Goal: Information Seeking & Learning: Understand process/instructions

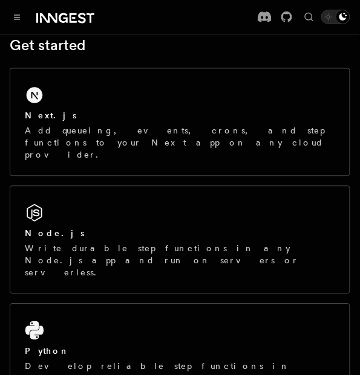
scroll to position [181, 0]
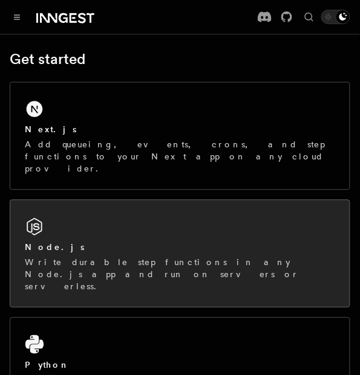
click at [134, 213] on div "Node.js Write durable step functions in any Node.js app and run on servers or s…" at bounding box center [179, 254] width 339 height 107
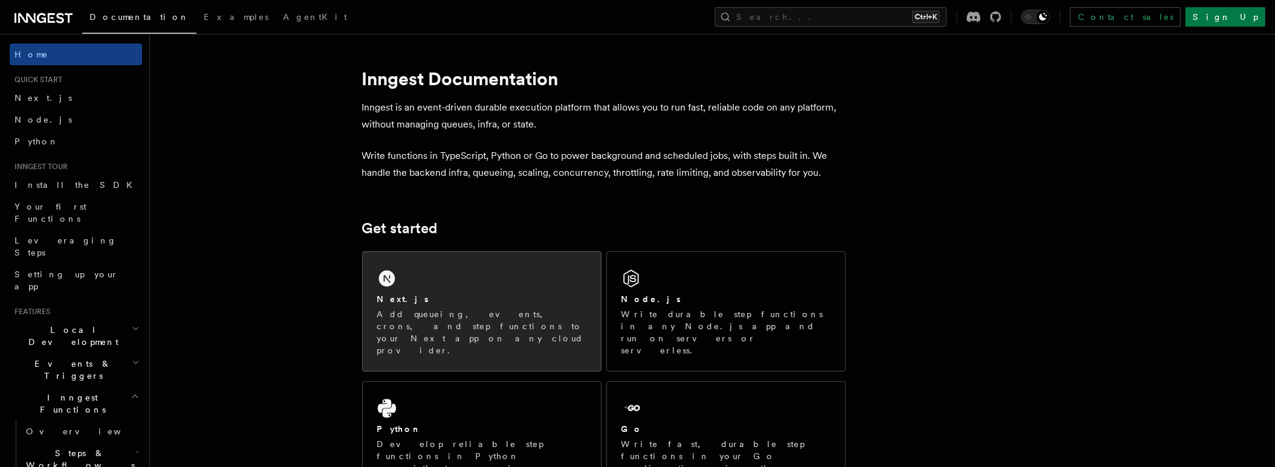
click at [359, 284] on icon at bounding box center [386, 279] width 16 height 16
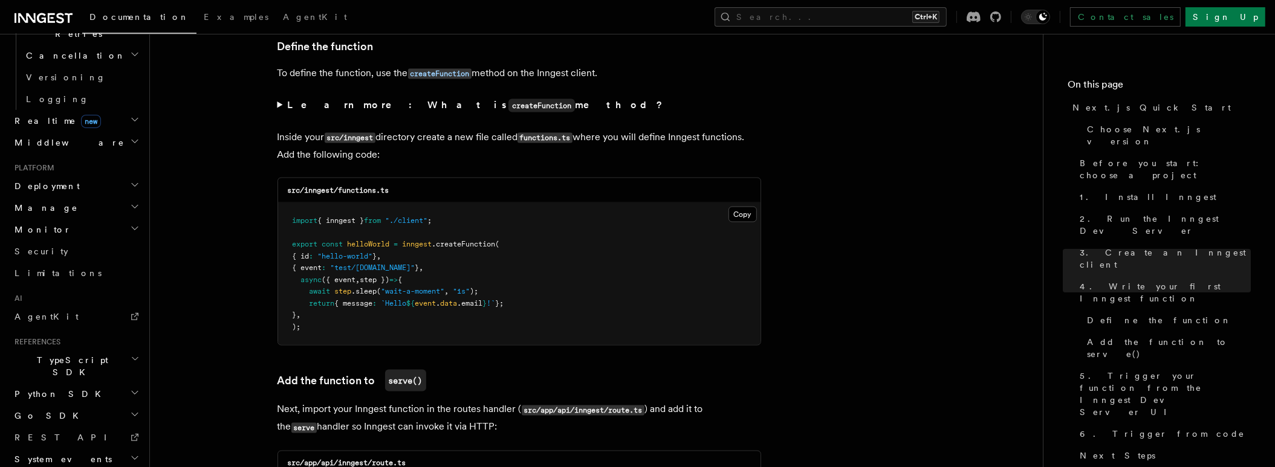
scroll to position [2116, 0]
